Goal: Use online tool/utility: Utilize a website feature to perform a specific function

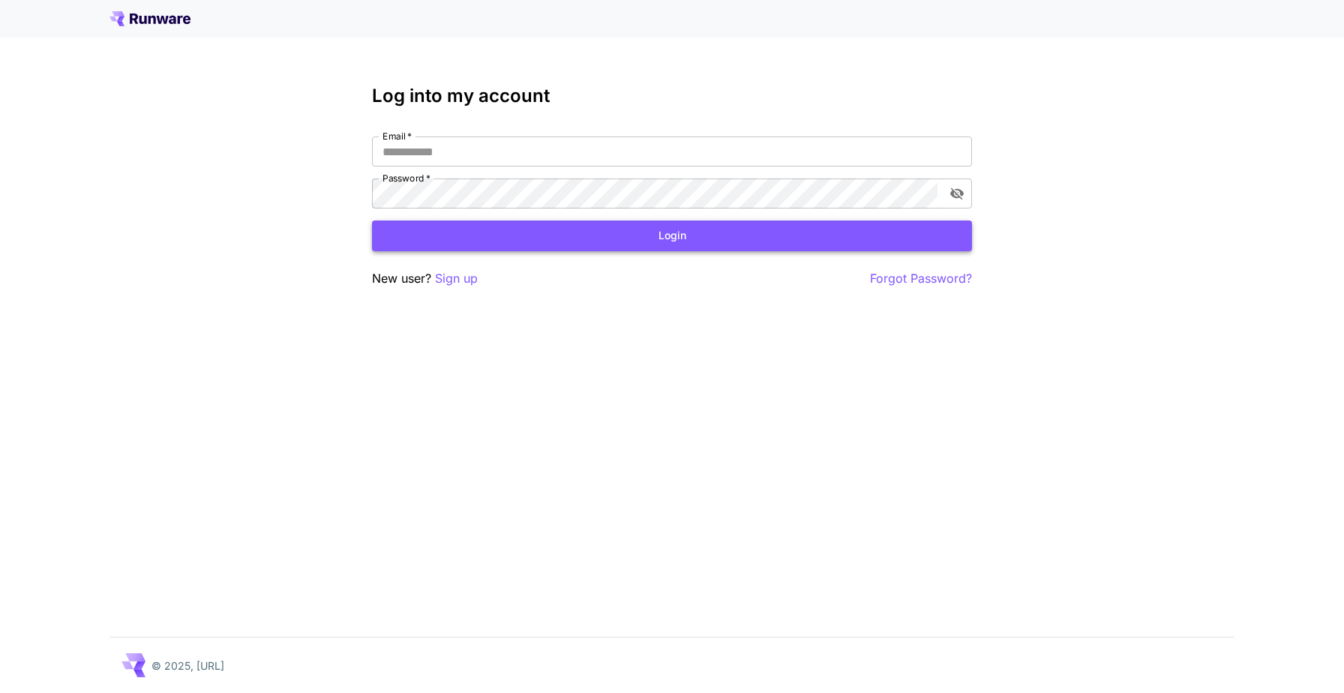
type input "**********"
click at [475, 223] on button "Login" at bounding box center [672, 236] width 600 height 31
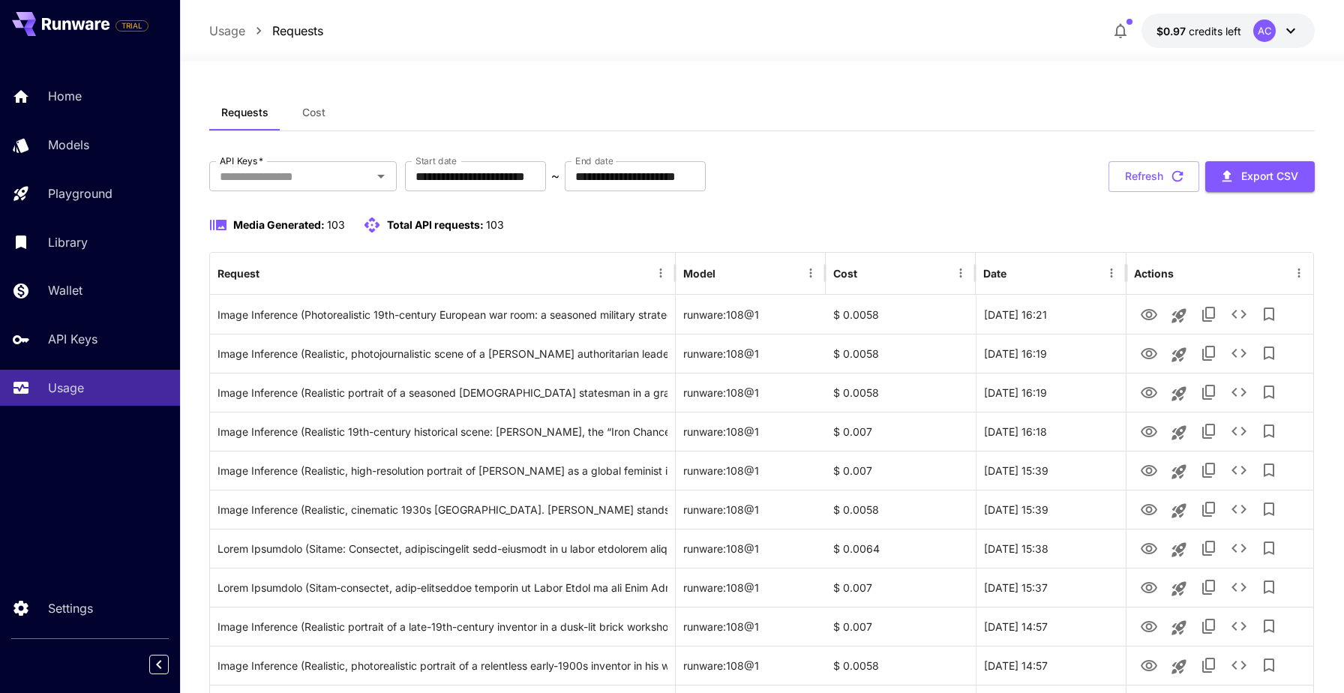
click at [1118, 30] on icon "button" at bounding box center [1121, 31] width 12 height 15
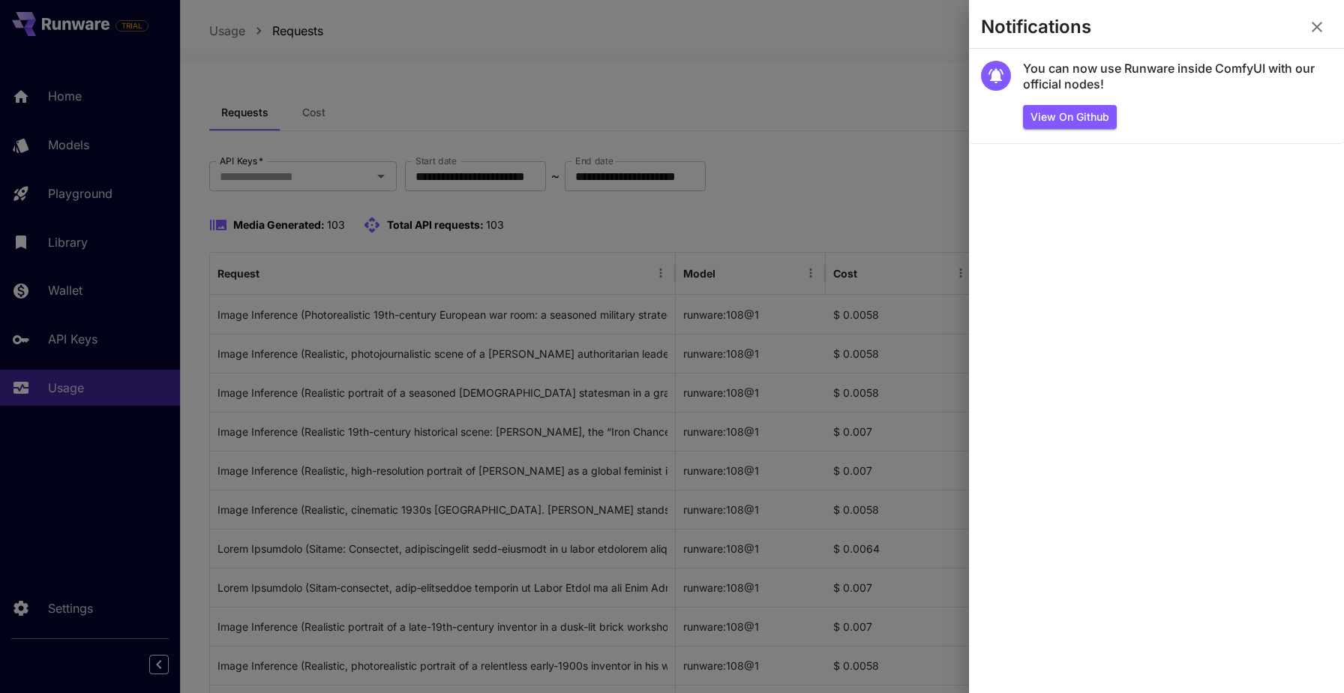
click at [908, 67] on div at bounding box center [672, 346] width 1344 height 693
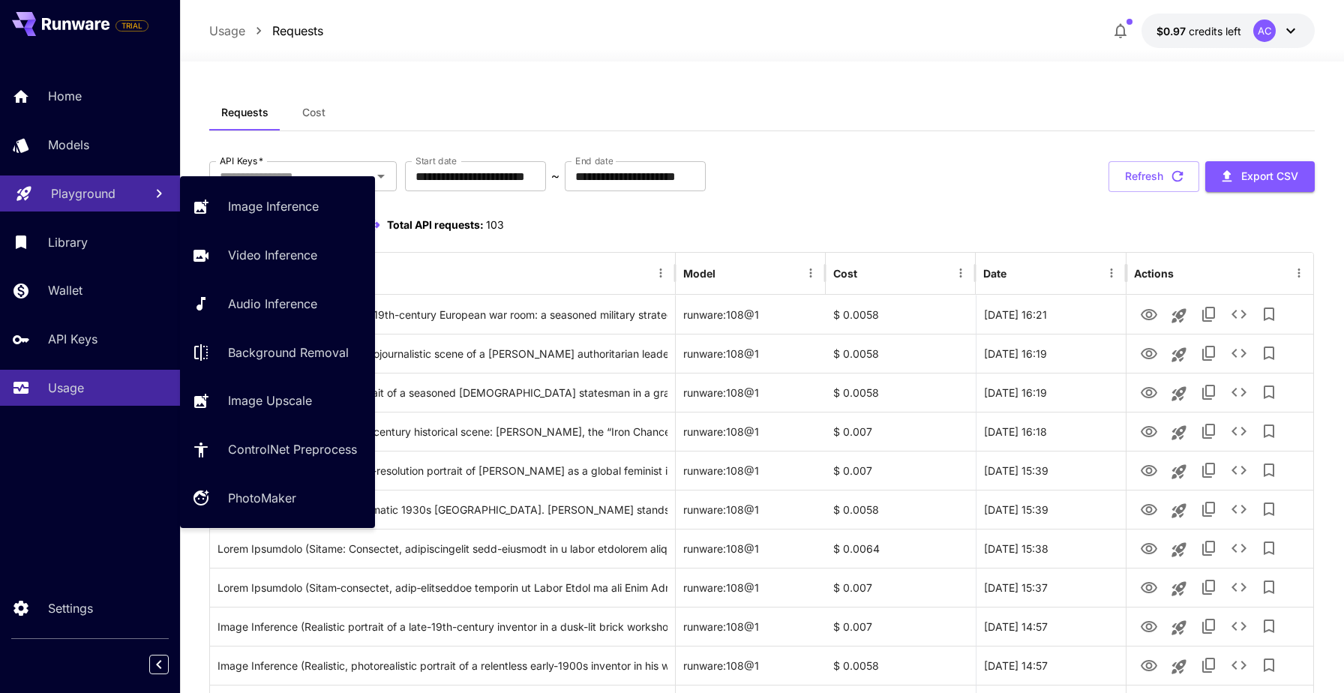
click at [134, 185] on link "Playground" at bounding box center [90, 194] width 180 height 37
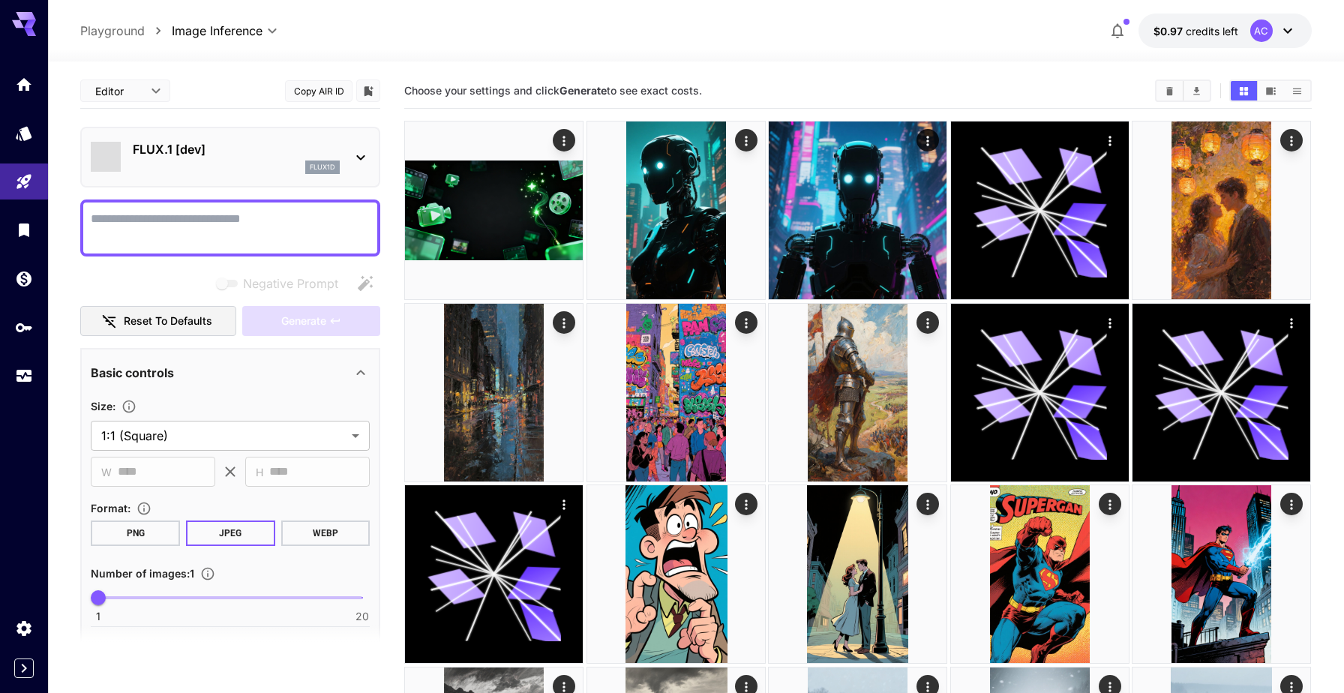
type input "**********"
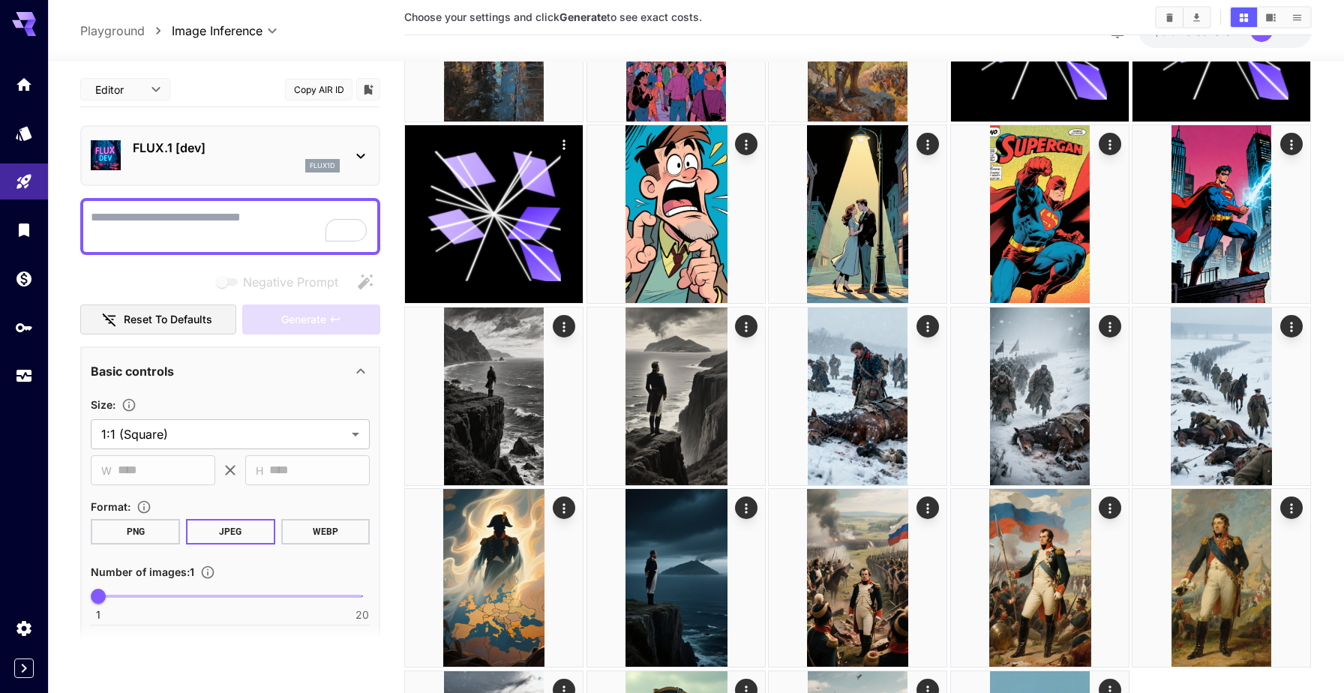
scroll to position [562, 0]
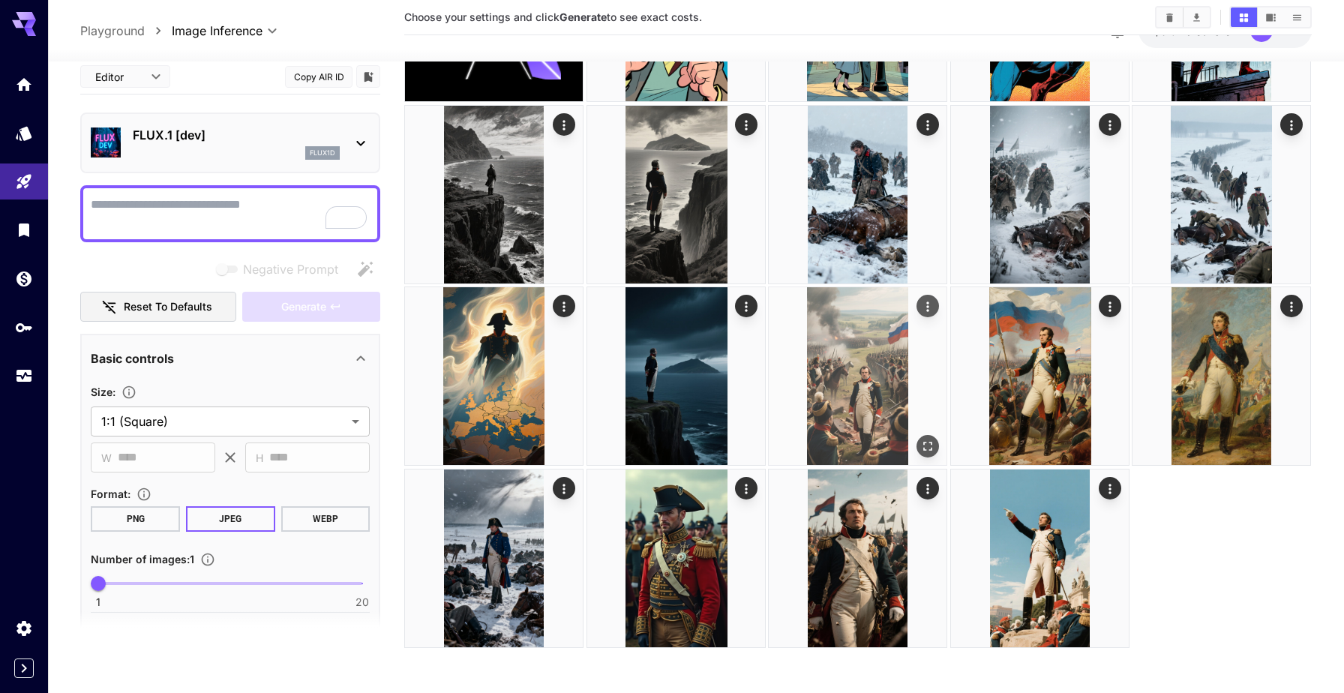
click at [863, 357] on img at bounding box center [858, 376] width 178 height 178
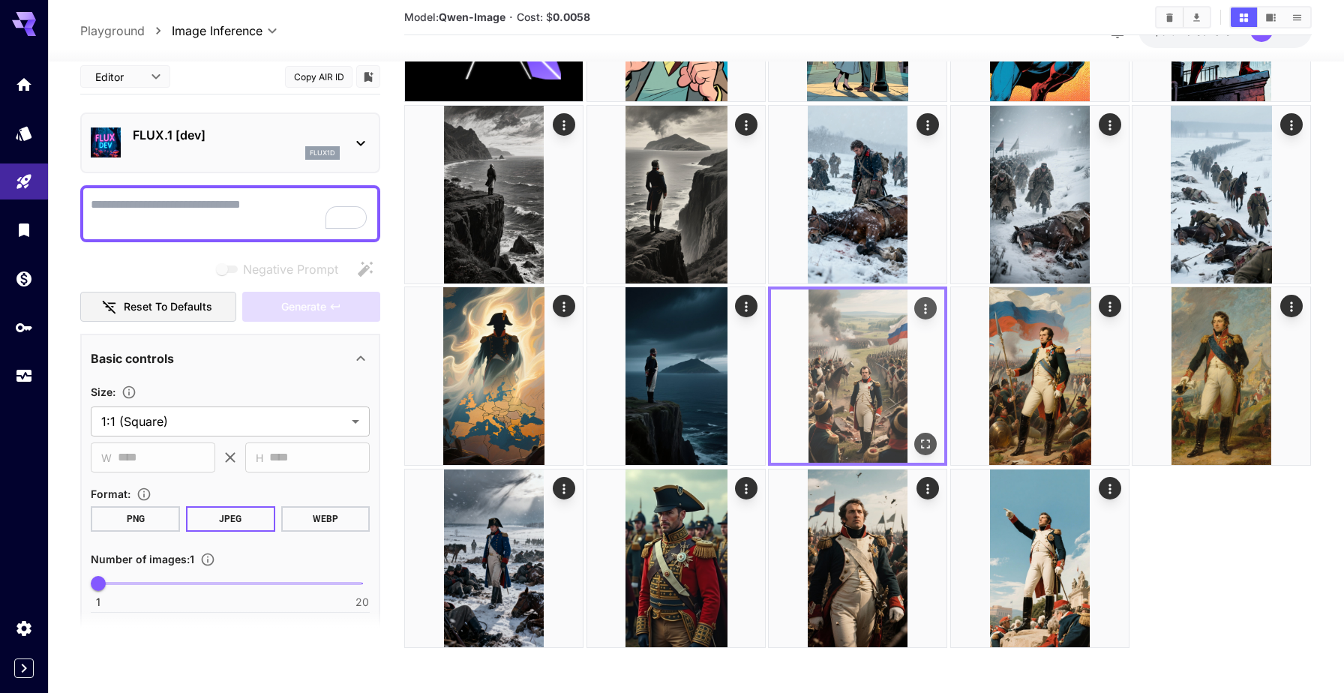
scroll to position [557, 0]
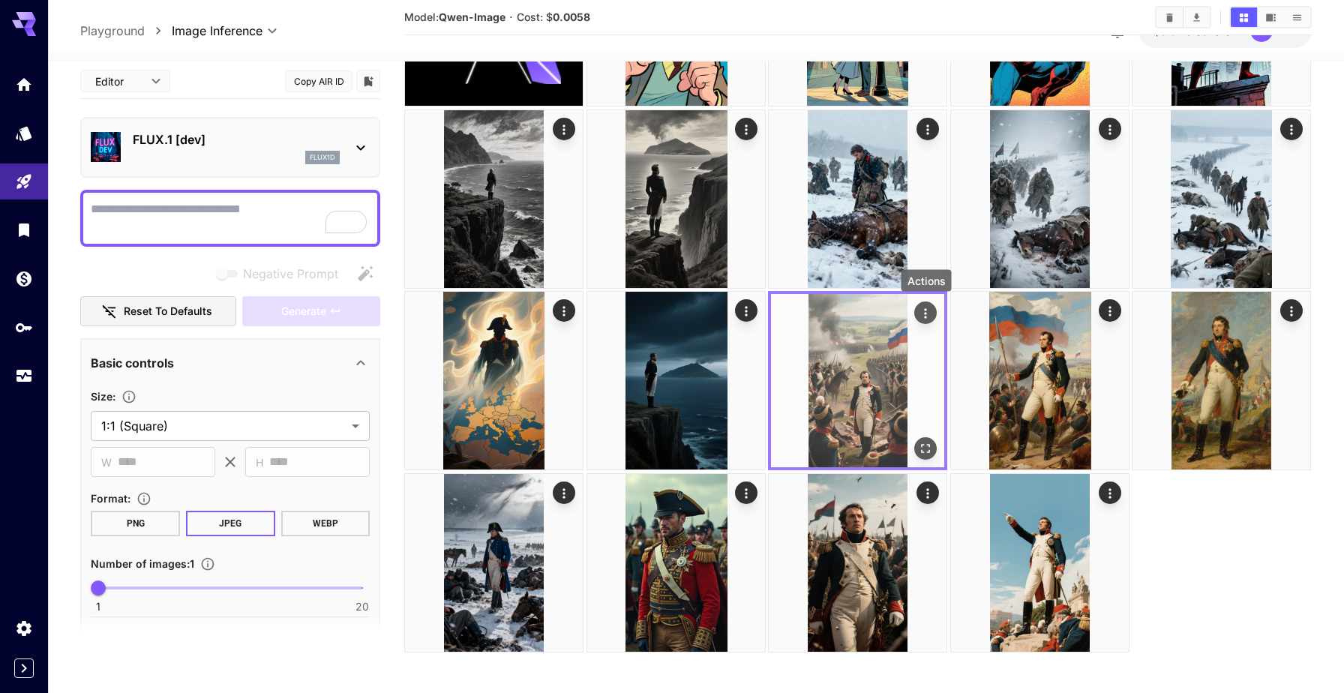
click at [916, 317] on button "Actions" at bounding box center [926, 313] width 23 height 23
click at [925, 312] on icon "Actions" at bounding box center [926, 313] width 15 height 15
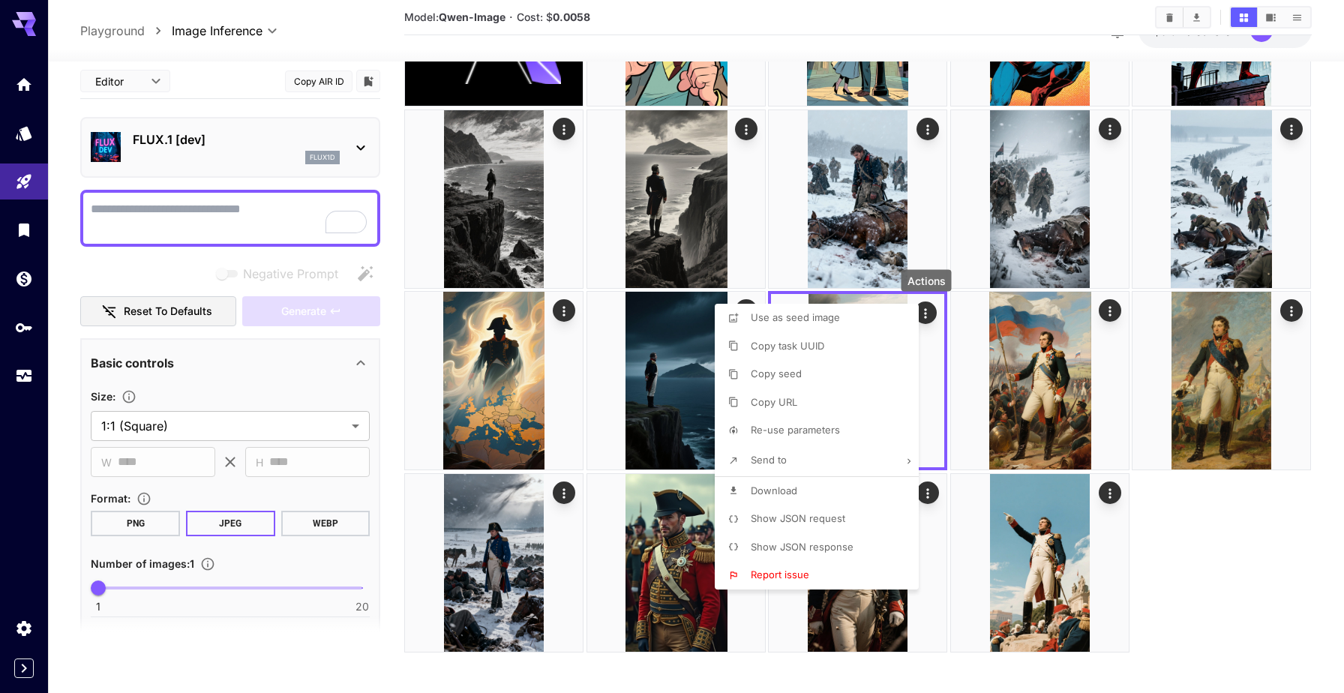
click at [865, 437] on li "Re-use parameters" at bounding box center [821, 430] width 213 height 29
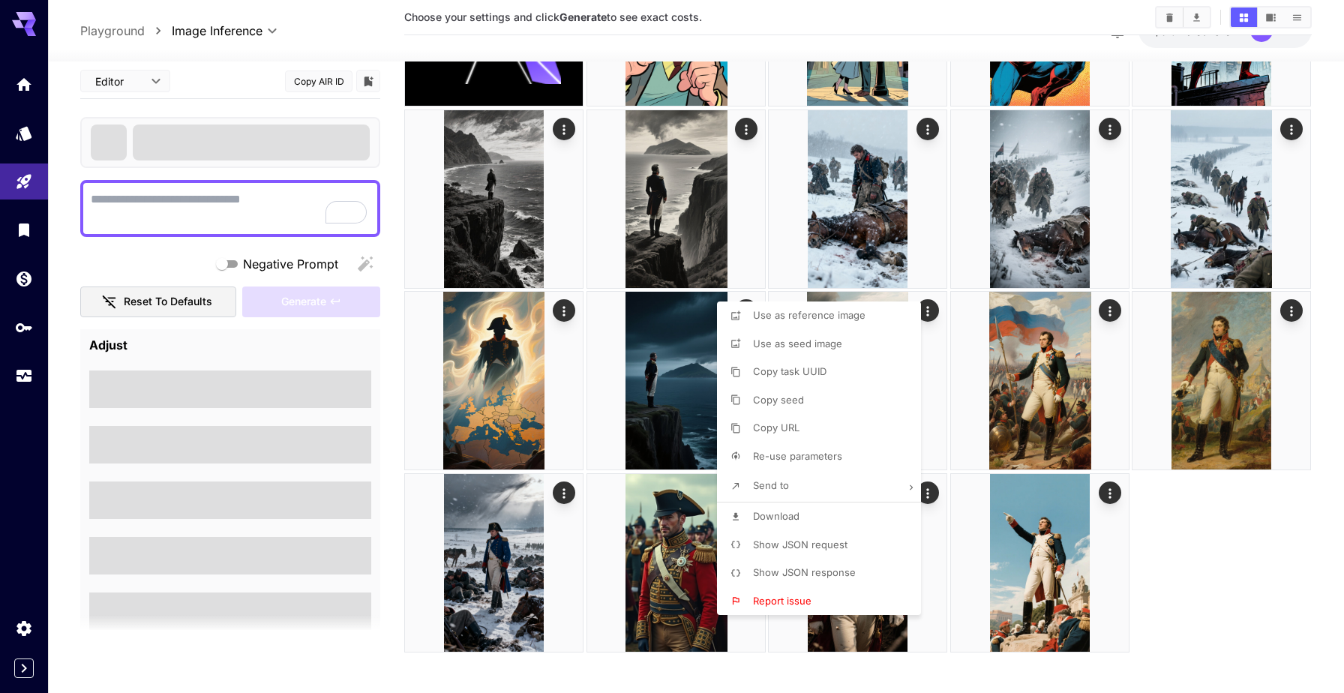
type textarea "**********"
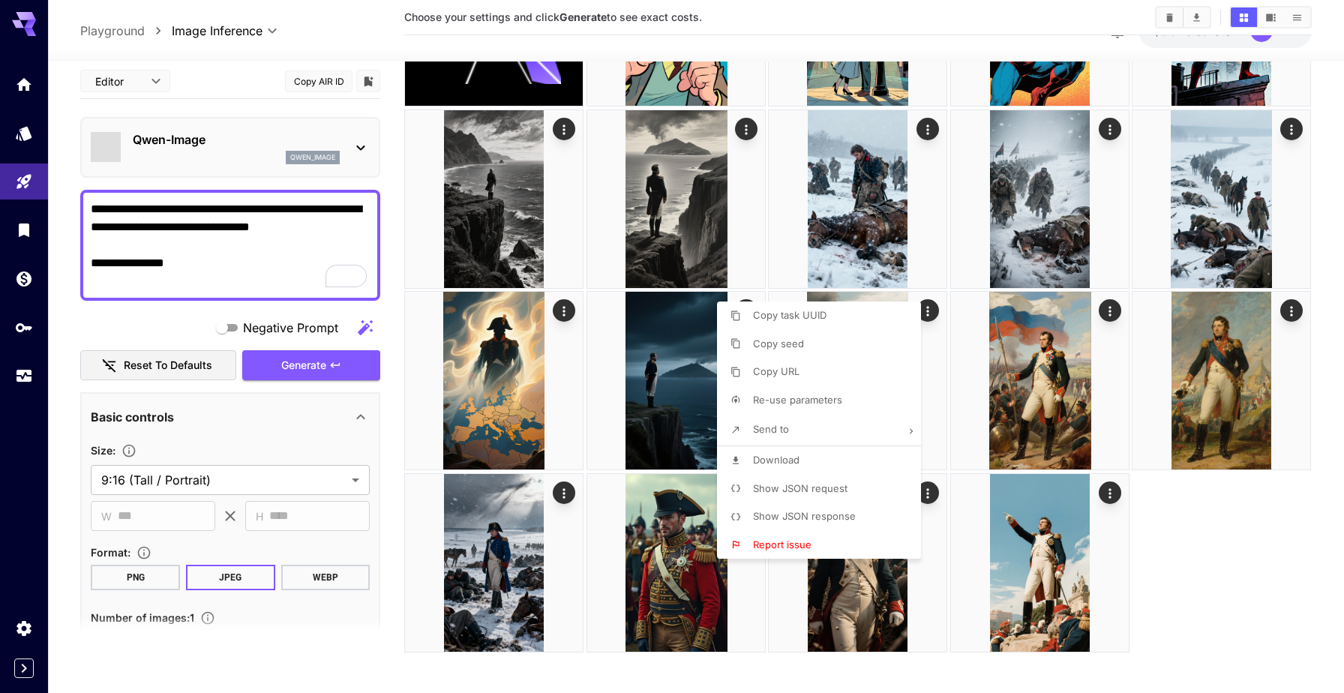
type input "**********"
click at [228, 146] on div at bounding box center [672, 346] width 1344 height 693
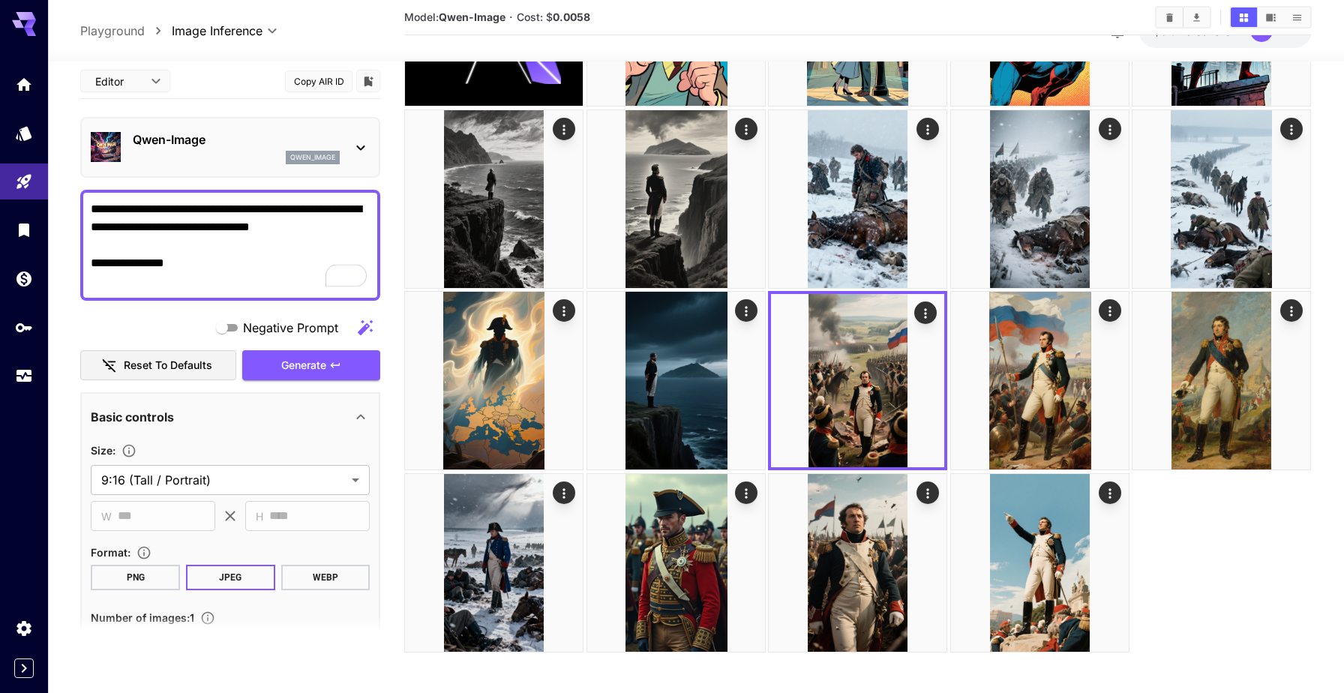
click at [254, 140] on p "Qwen-Image" at bounding box center [236, 140] width 207 height 18
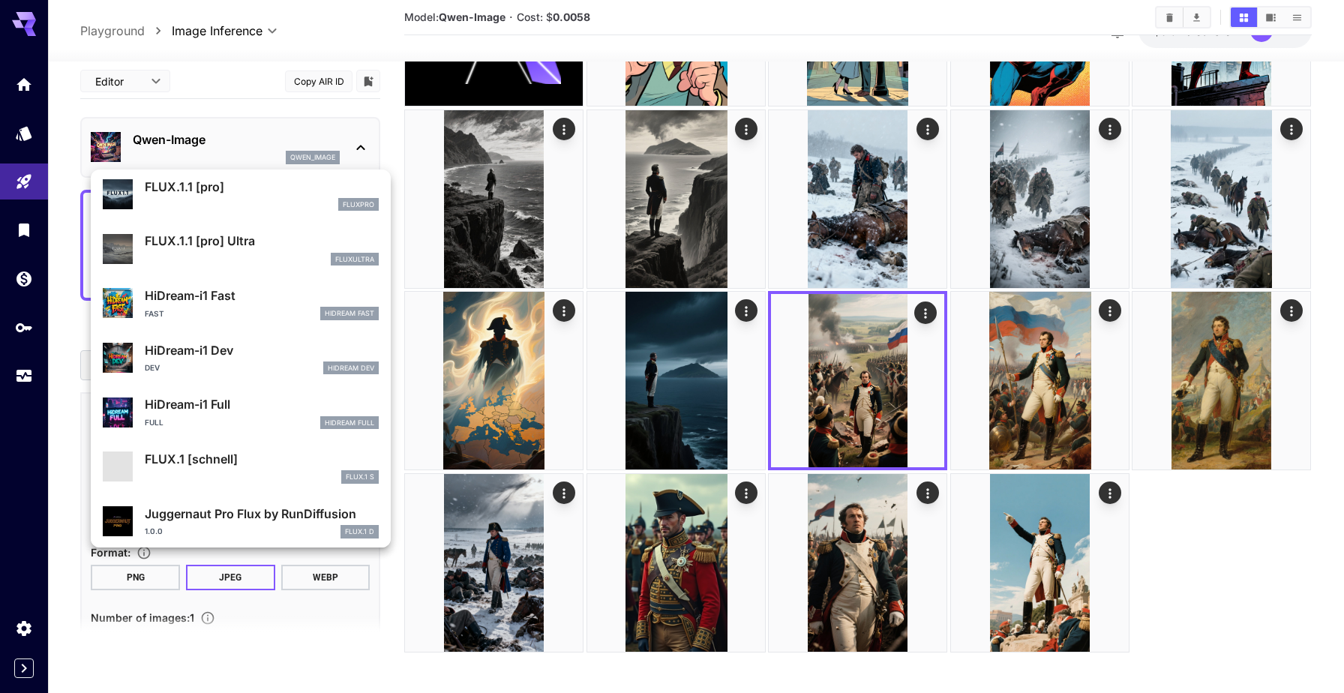
scroll to position [1191, 0]
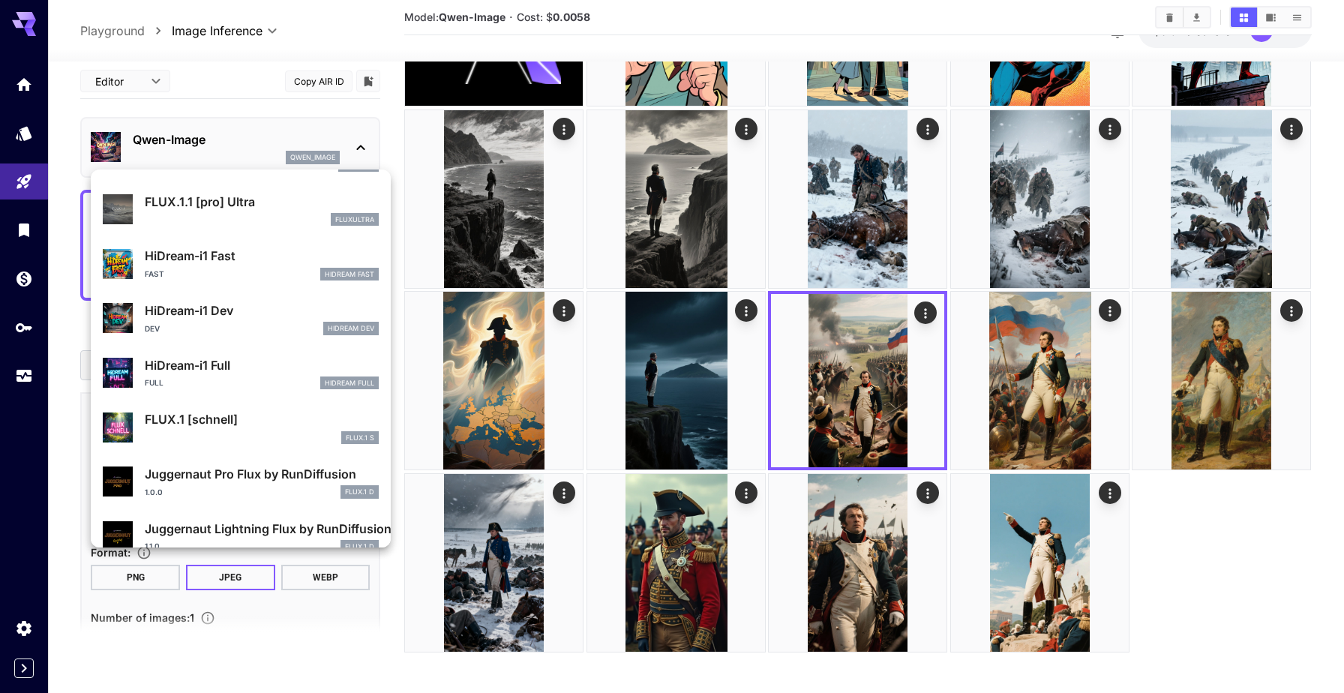
click at [250, 362] on p "HiDream-i1 Full" at bounding box center [262, 365] width 234 height 18
type input "**"
type input "***"
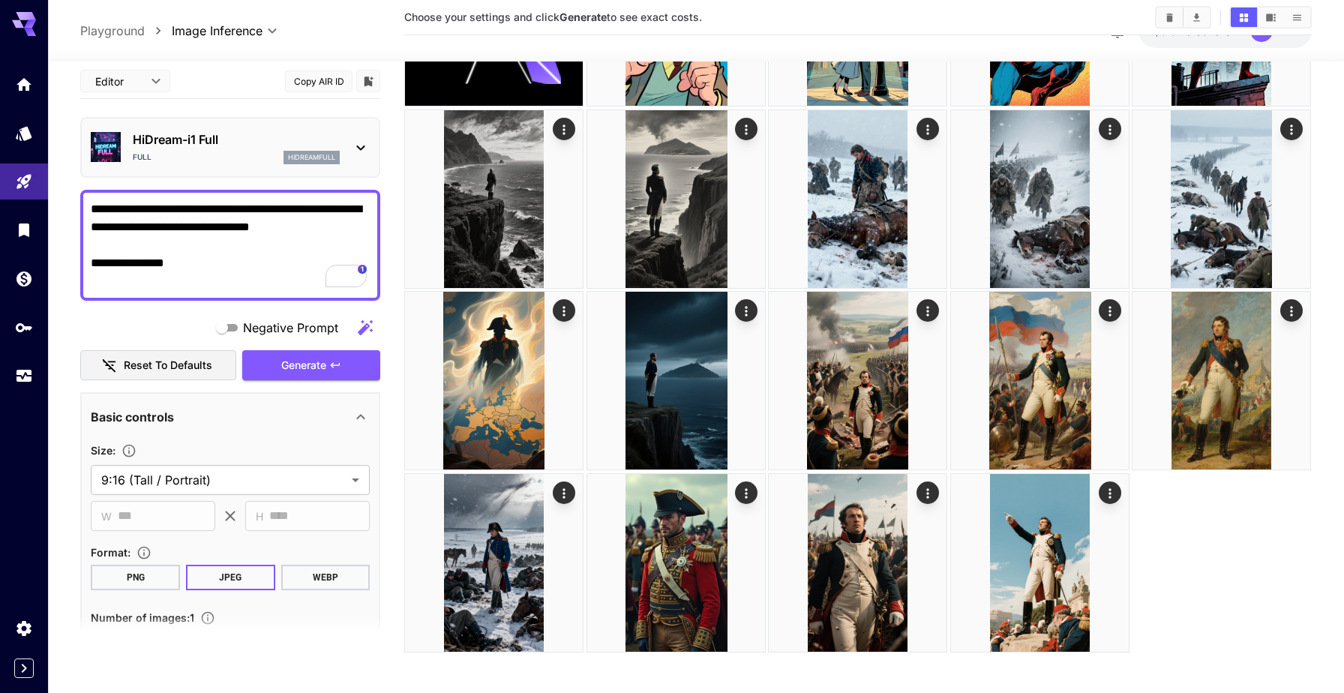
click at [251, 133] on p "HiDream-i1 Full" at bounding box center [236, 140] width 207 height 18
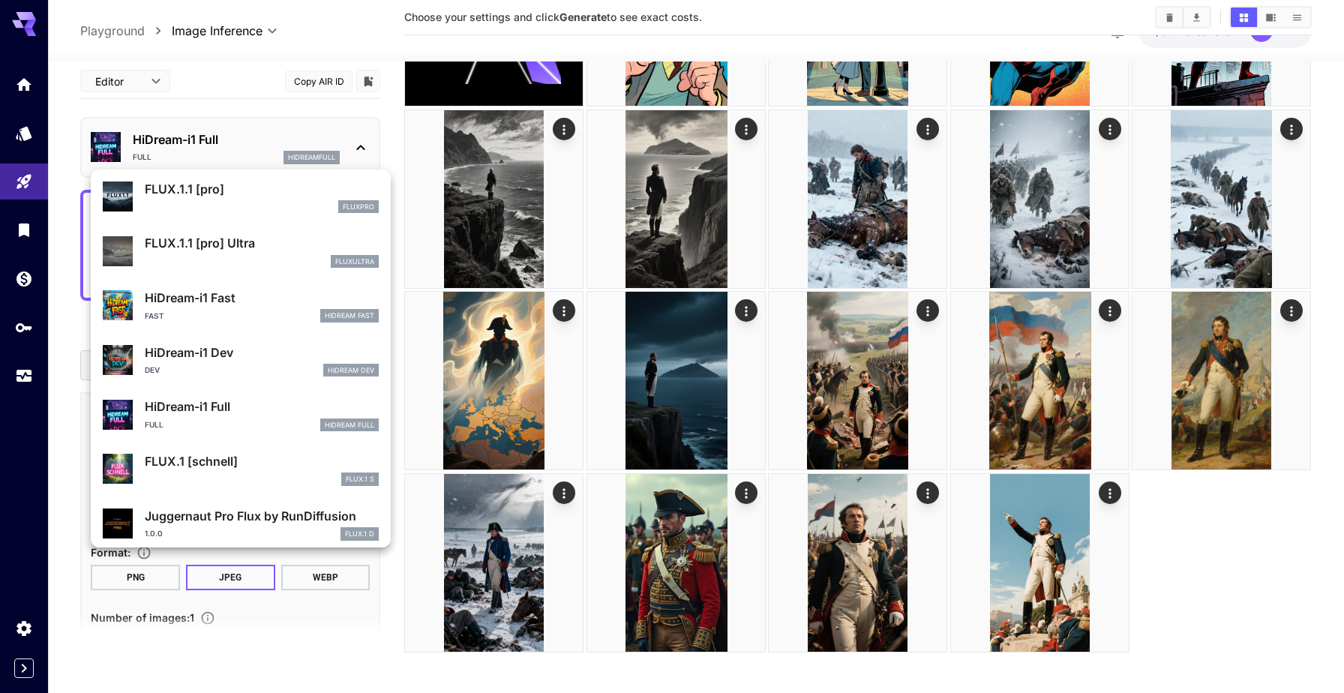
scroll to position [1150, 0]
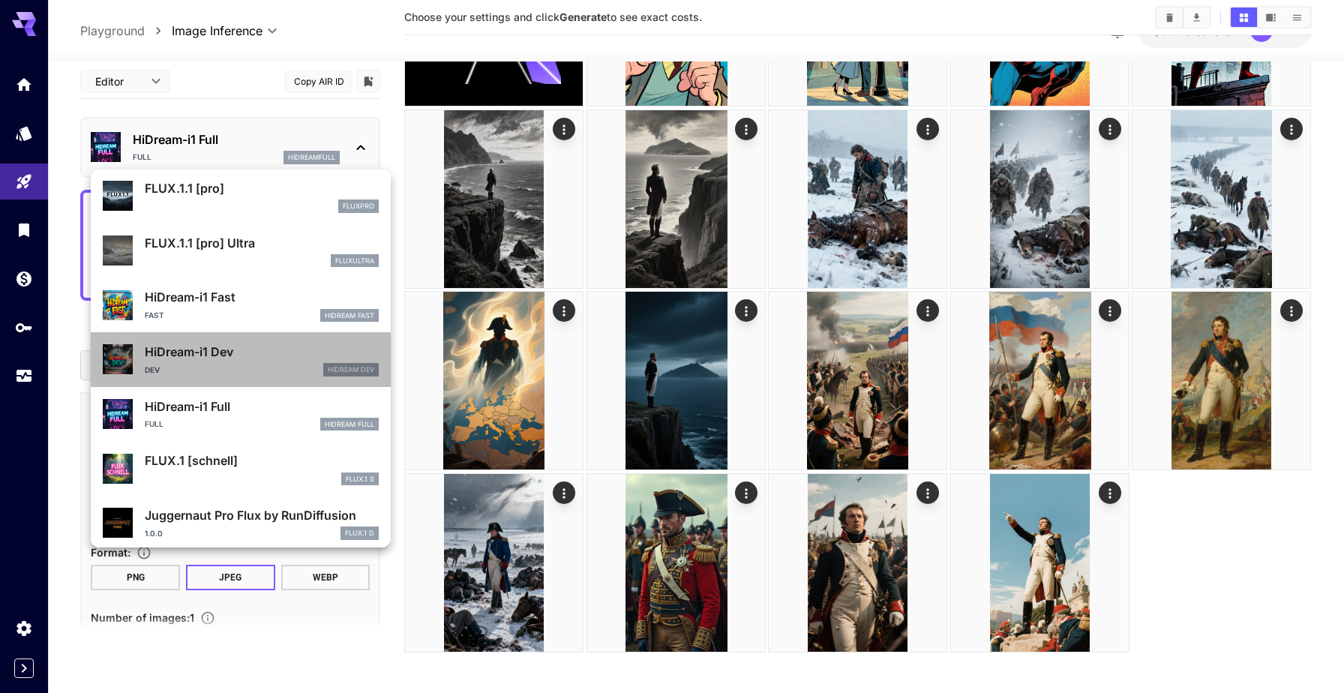
click at [269, 361] on div "HiDream-i1 Dev Dev HiDream Dev" at bounding box center [262, 360] width 234 height 34
type input "**"
type input "*"
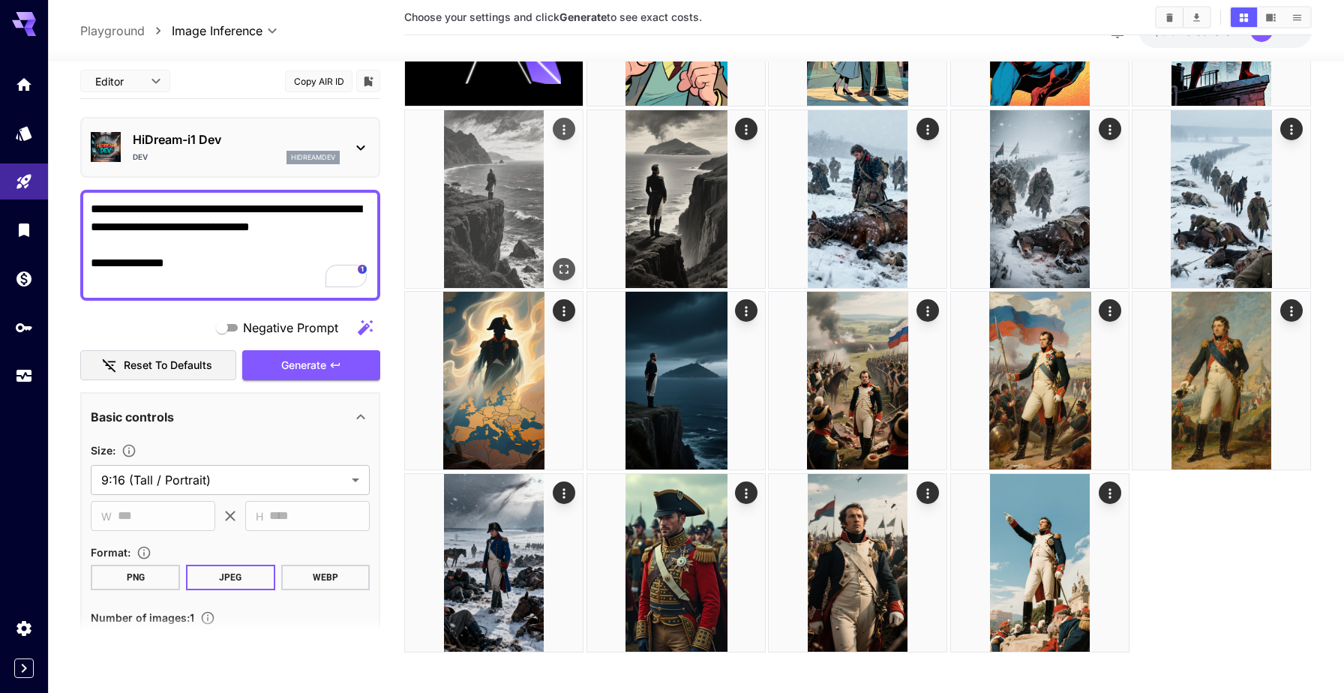
drag, startPoint x: 325, startPoint y: 364, endPoint x: 633, endPoint y: 125, distance: 390.3
click at [324, 364] on span "Generate" at bounding box center [303, 365] width 45 height 19
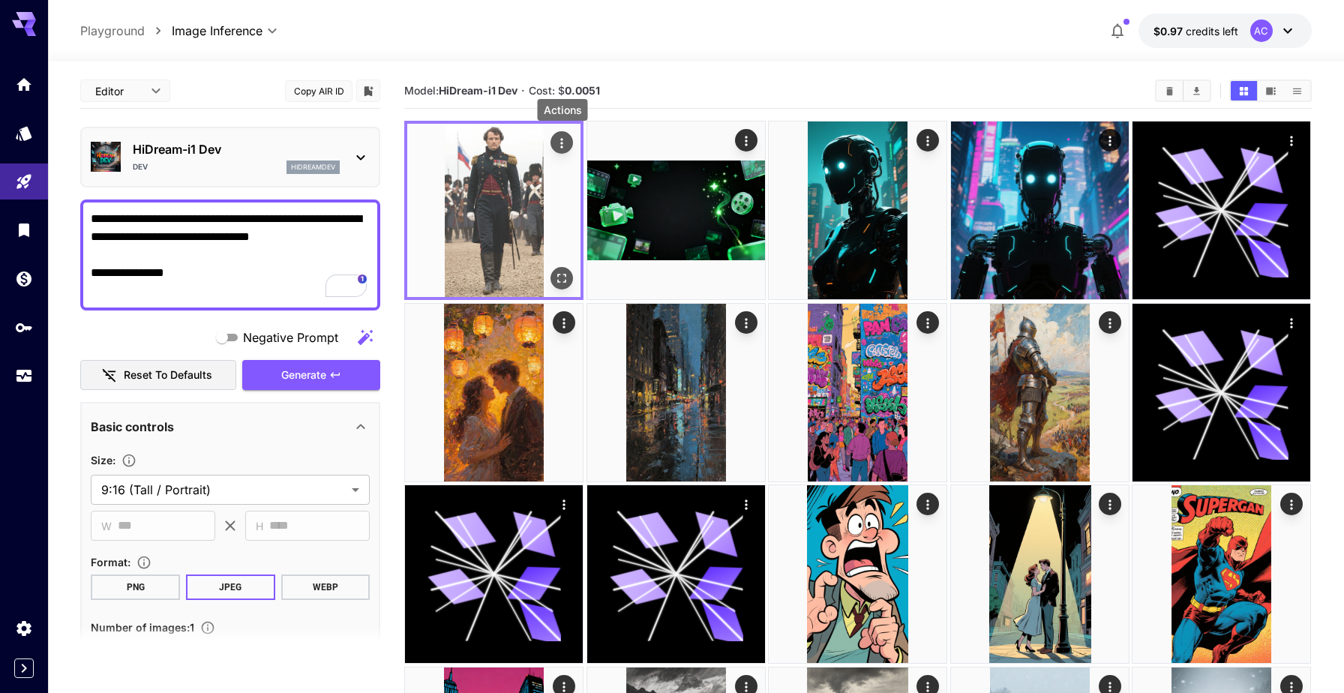
click at [560, 141] on icon "Actions" at bounding box center [562, 143] width 15 height 15
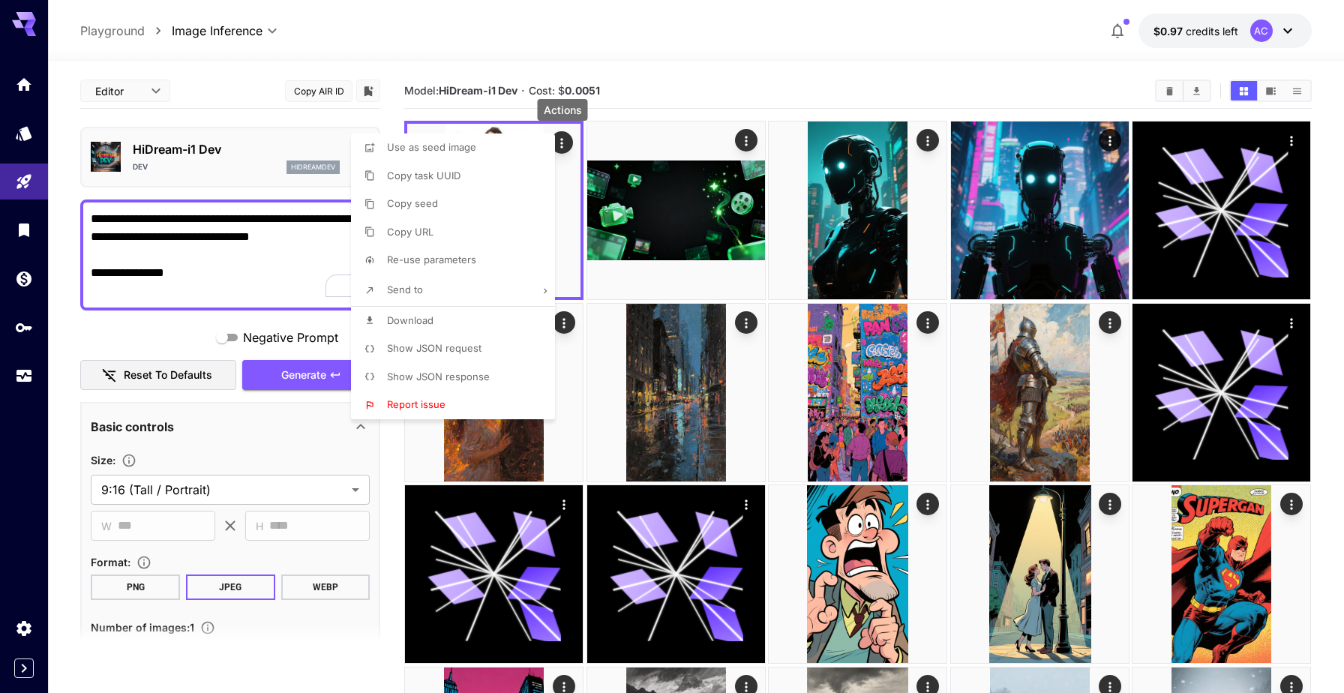
click at [665, 94] on div at bounding box center [672, 346] width 1344 height 693
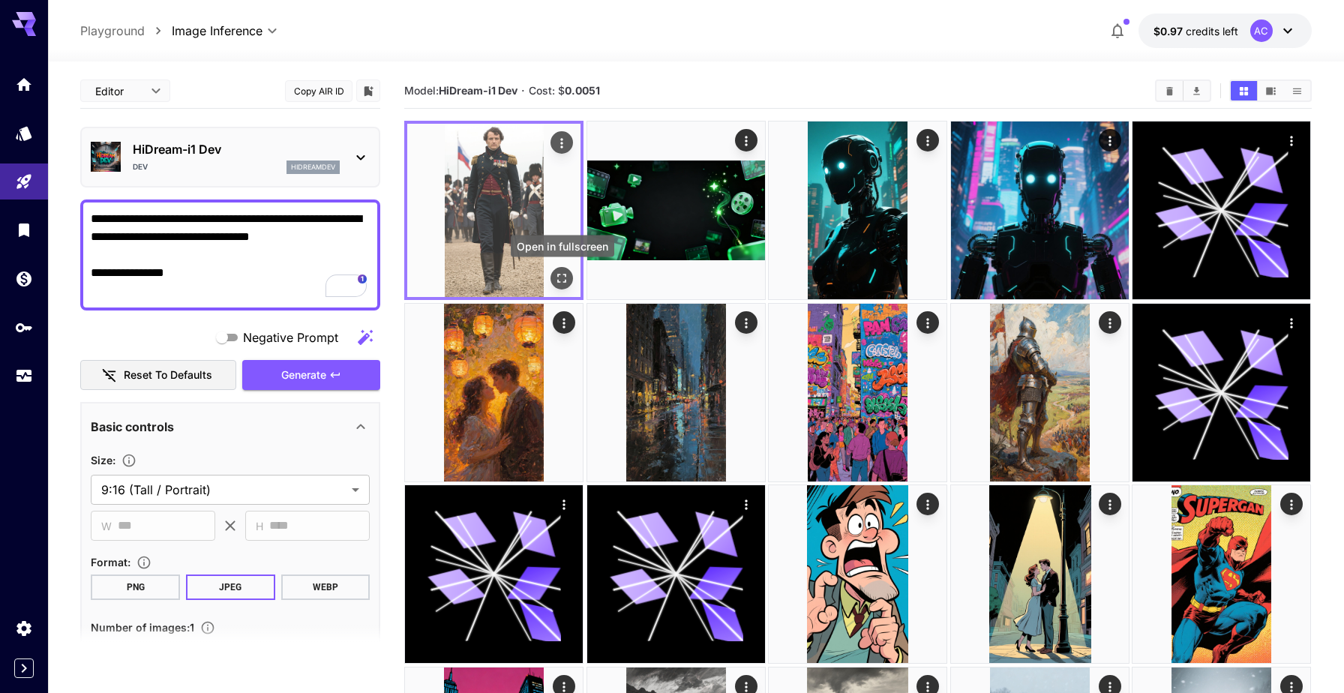
click at [560, 278] on icon "Open in fullscreen" at bounding box center [562, 278] width 15 height 15
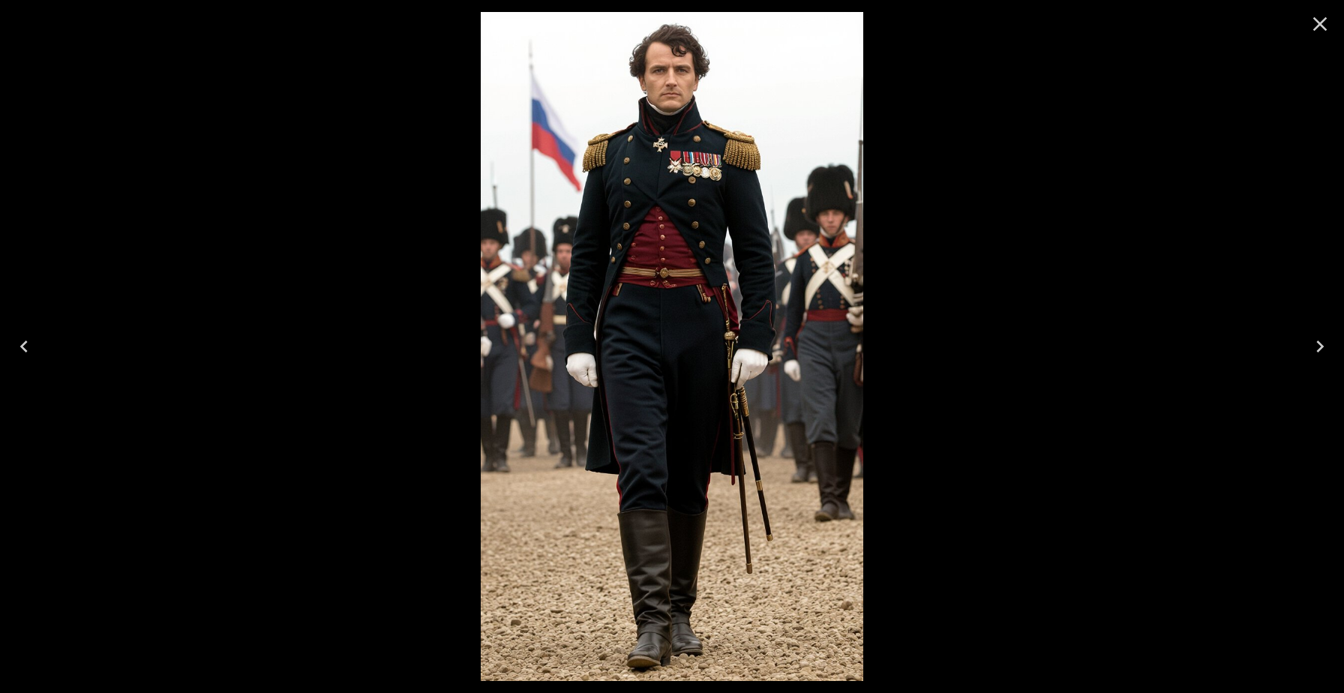
click at [1324, 19] on icon "Close" at bounding box center [1321, 24] width 14 height 14
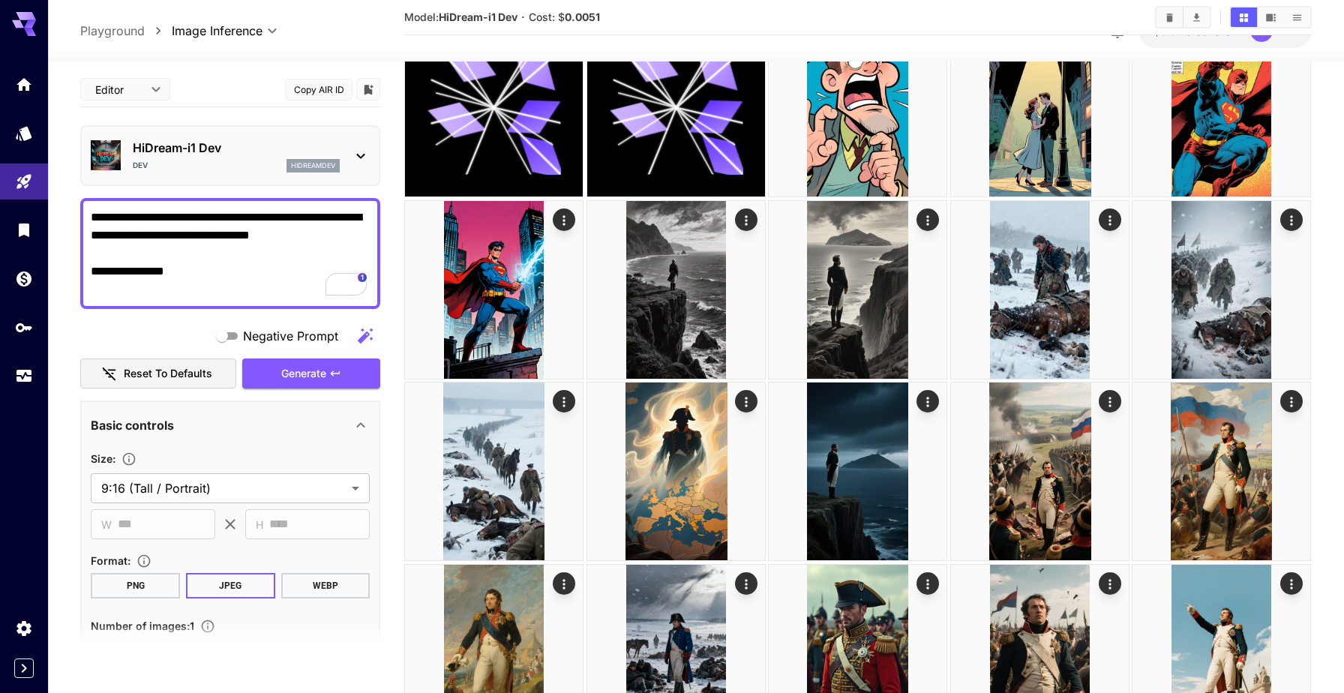
scroll to position [562, 0]
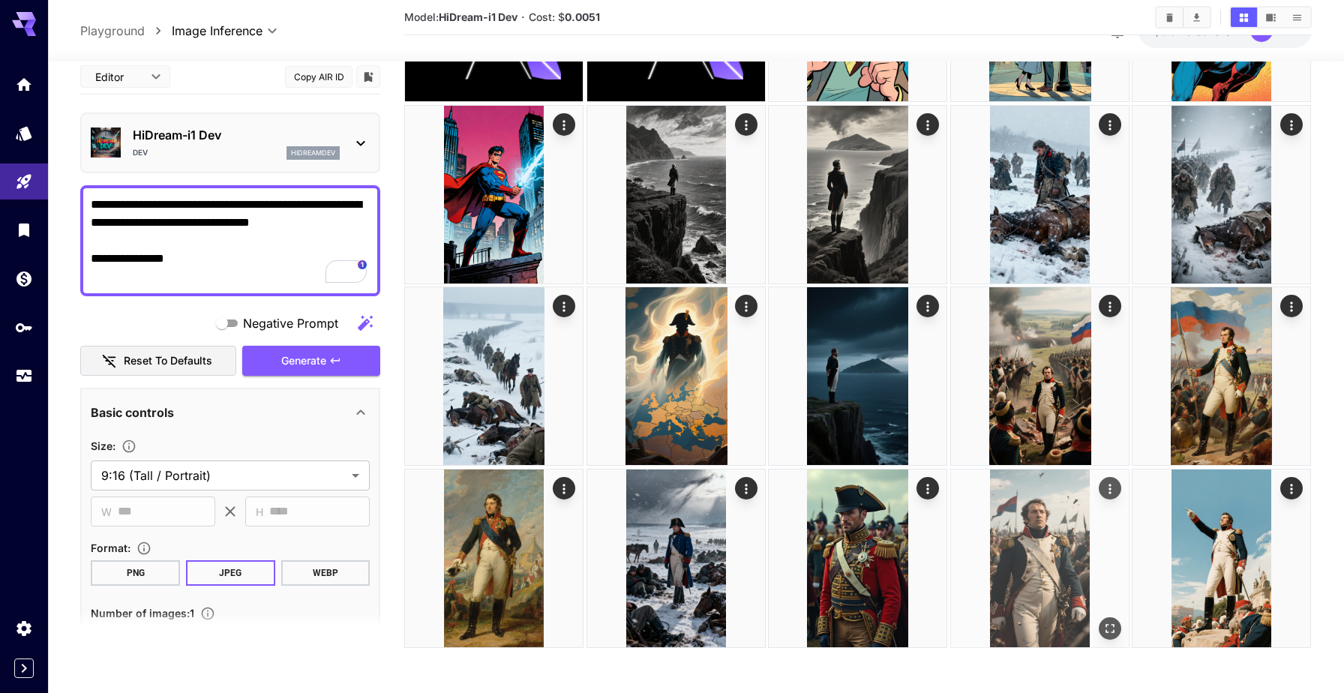
click at [1062, 504] on img at bounding box center [1040, 559] width 178 height 178
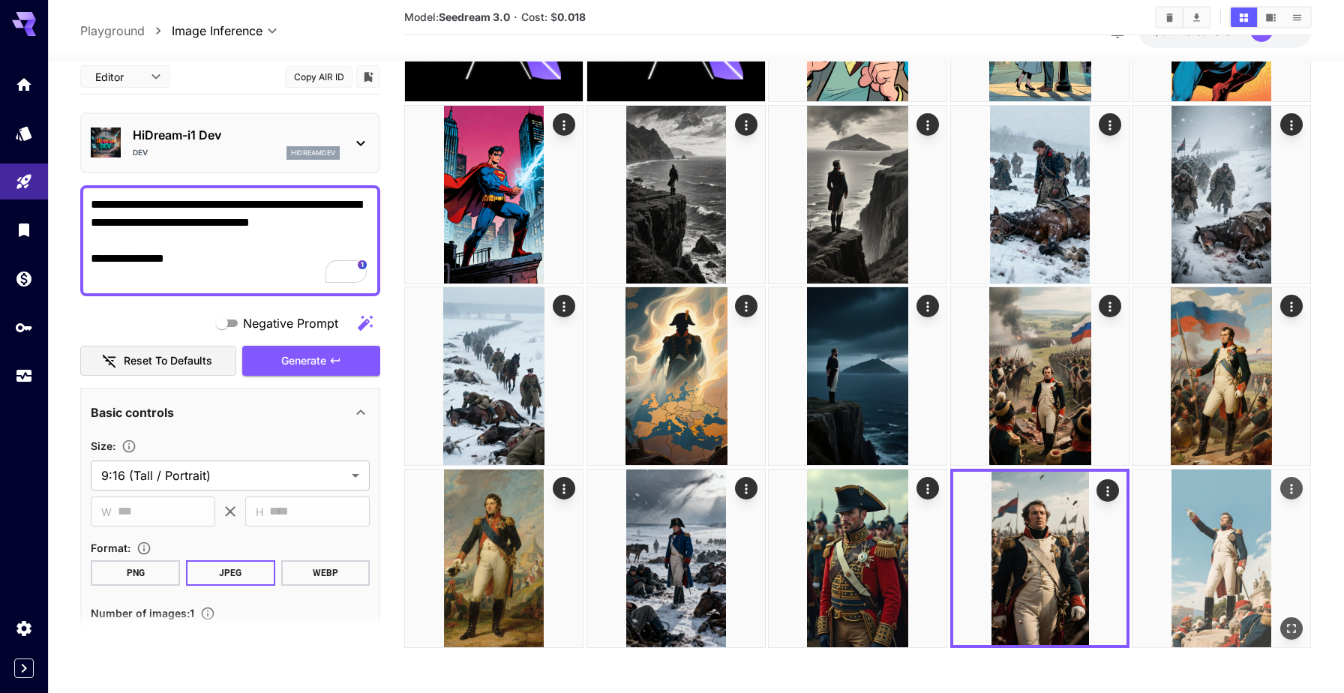
click at [1231, 535] on img at bounding box center [1222, 559] width 178 height 178
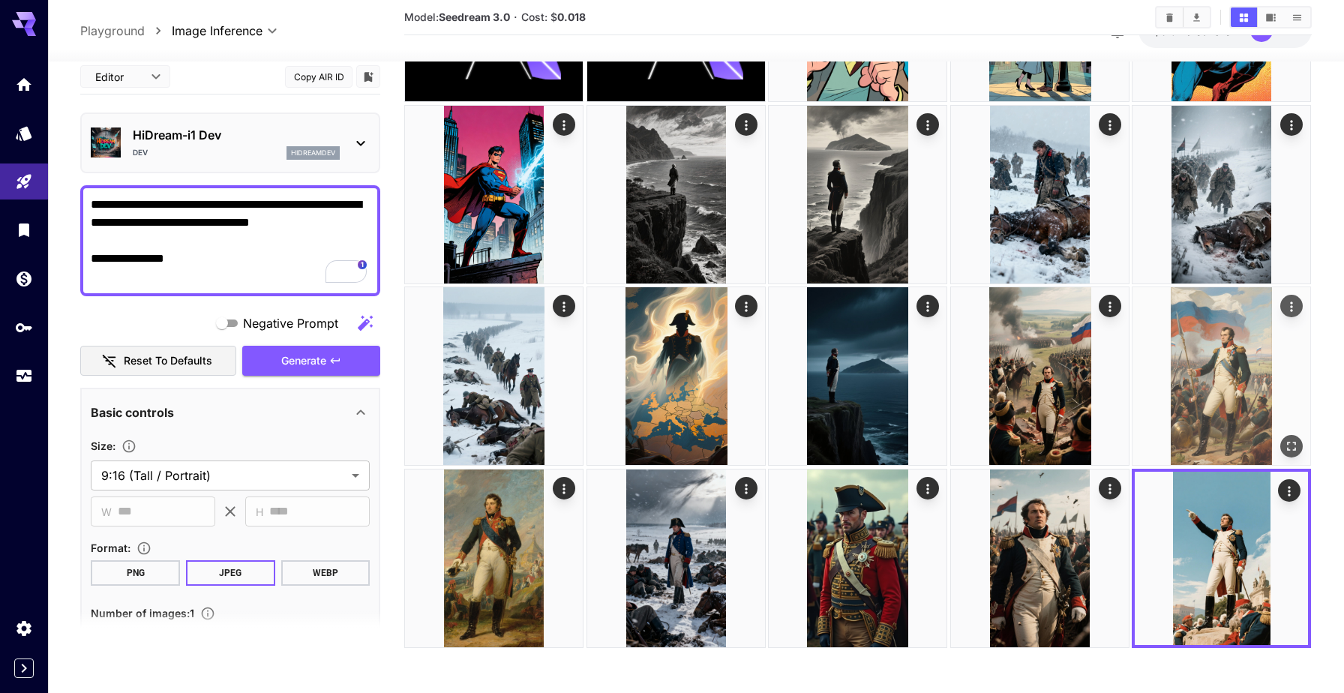
click at [1205, 369] on img at bounding box center [1222, 376] width 178 height 178
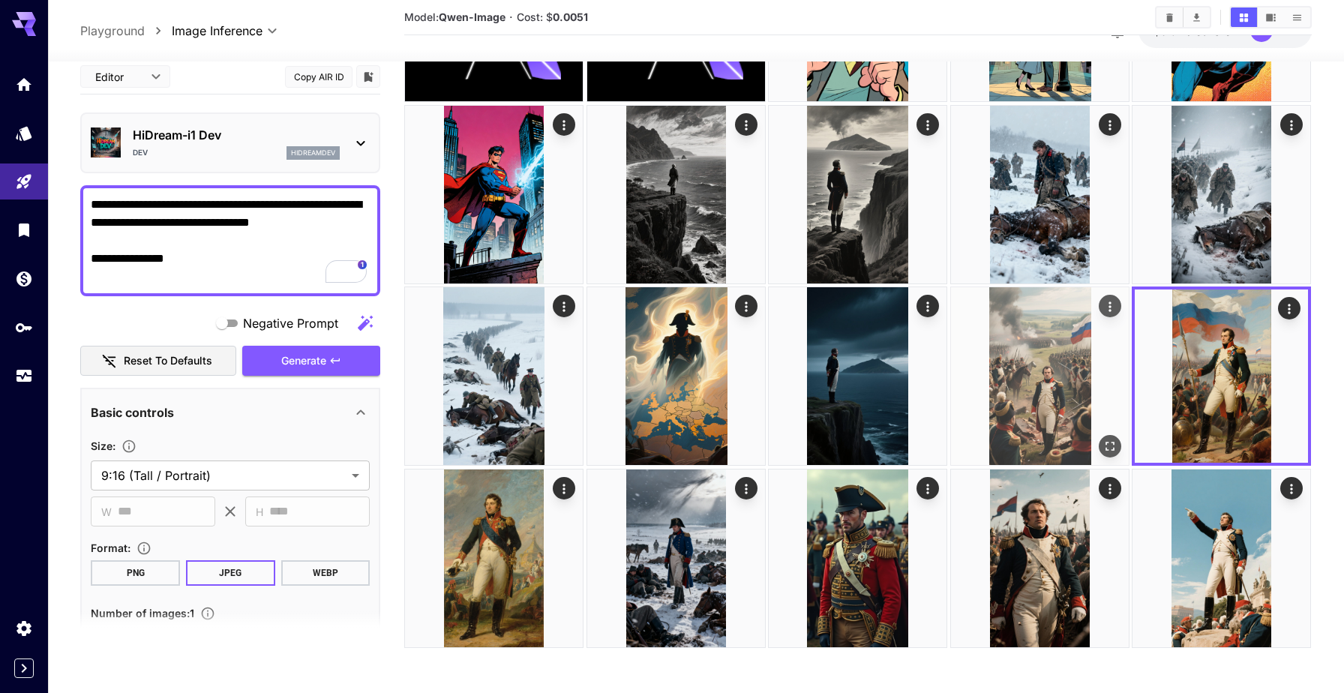
click at [1096, 381] on img at bounding box center [1040, 376] width 178 height 178
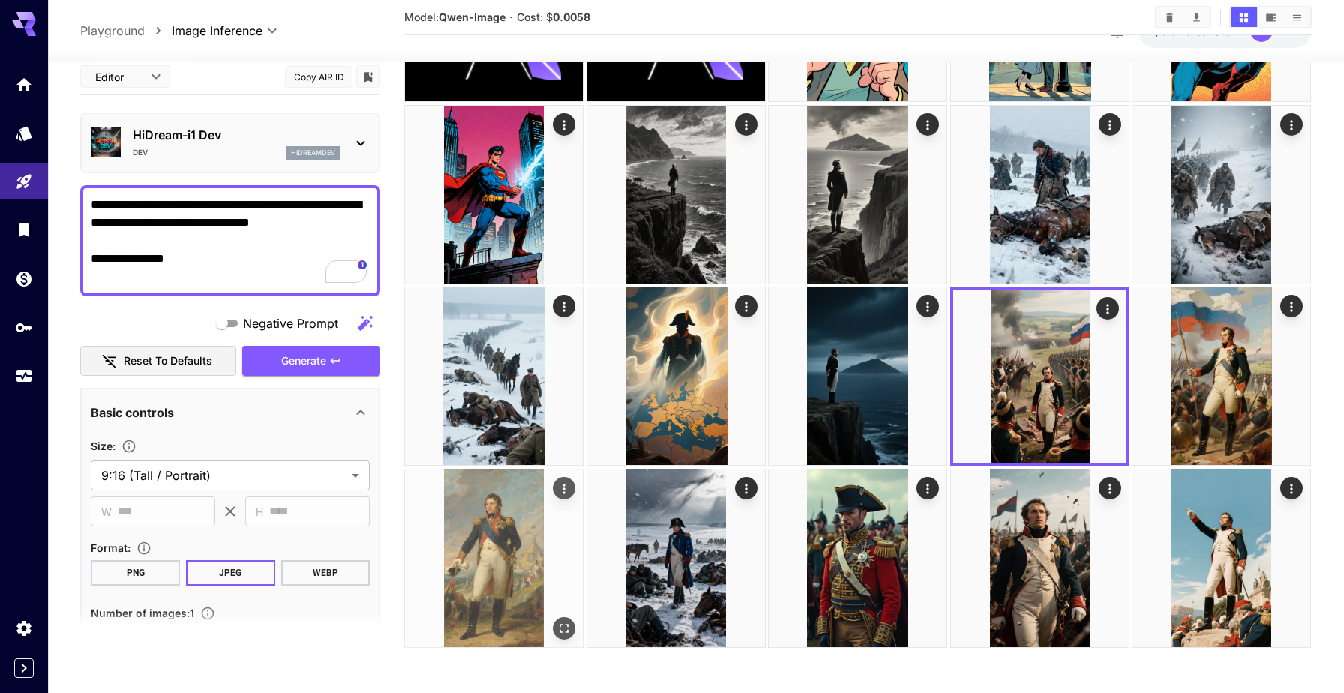
click at [508, 548] on img at bounding box center [494, 559] width 178 height 178
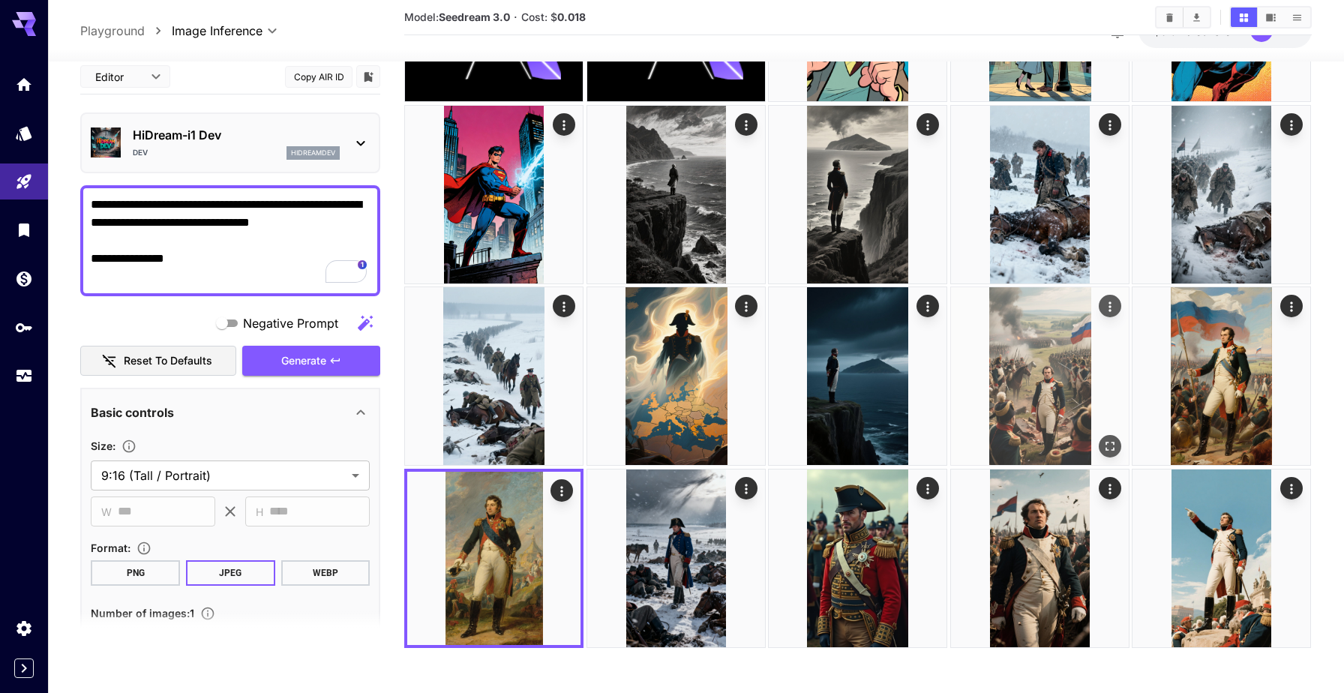
click at [1034, 377] on img at bounding box center [1040, 376] width 178 height 178
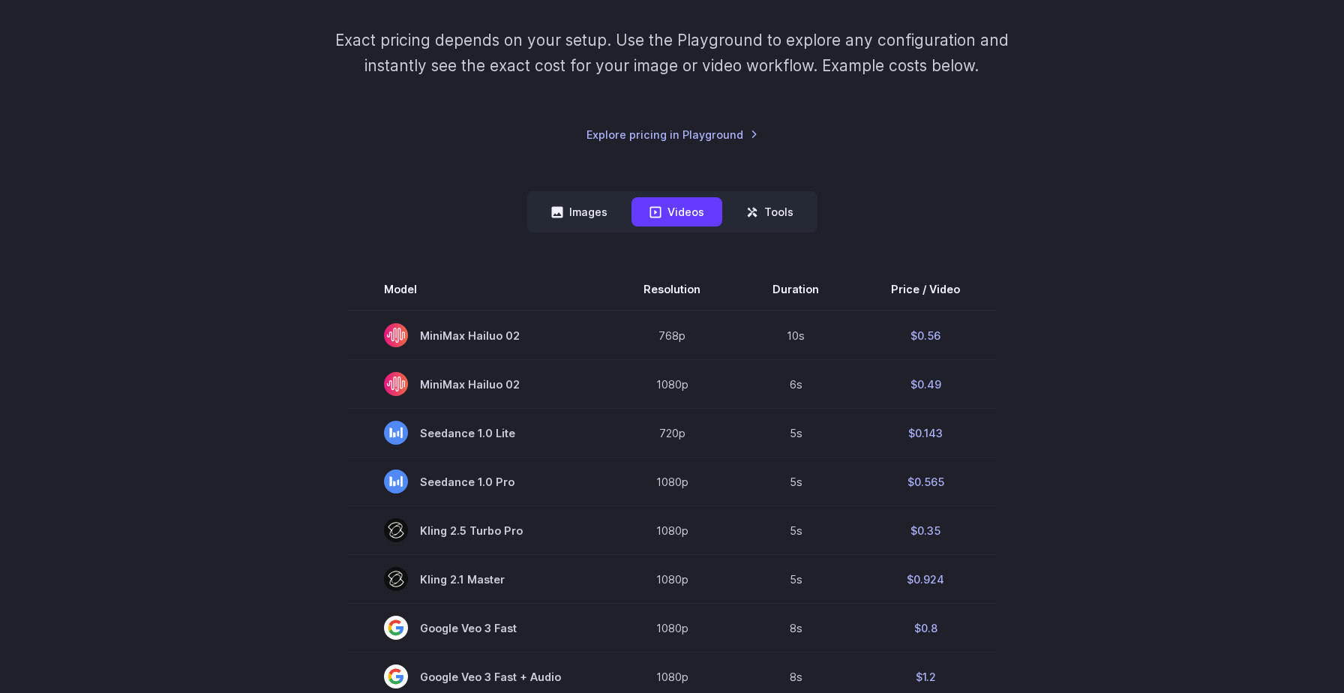
scroll to position [332, 0]
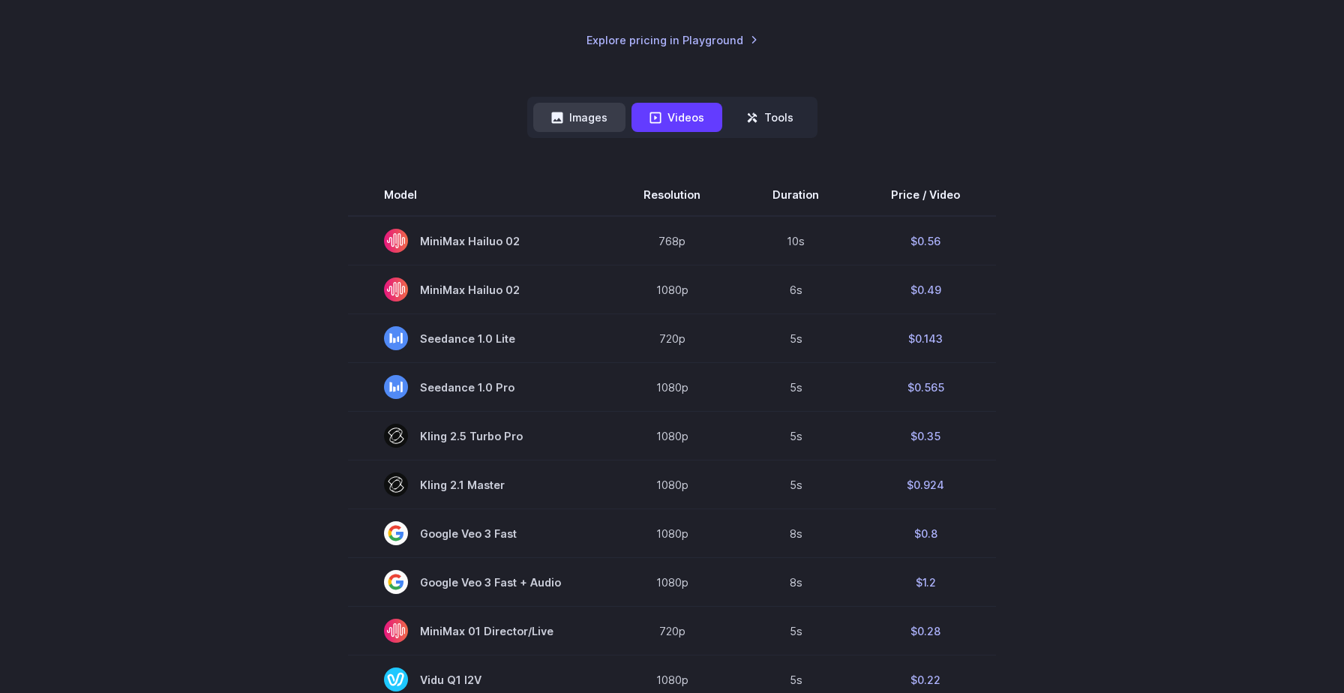
click at [585, 117] on button "Images" at bounding box center [579, 117] width 92 height 29
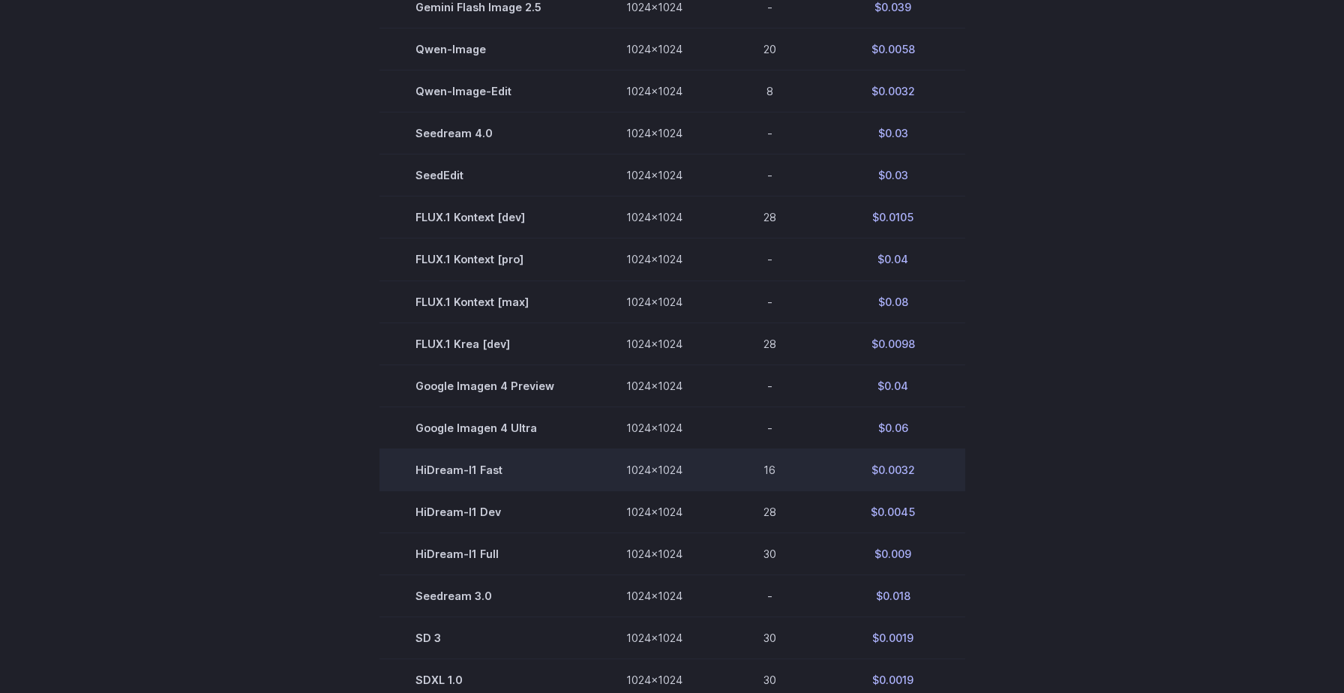
scroll to position [649, 0]
